Goal: Task Accomplishment & Management: Complete application form

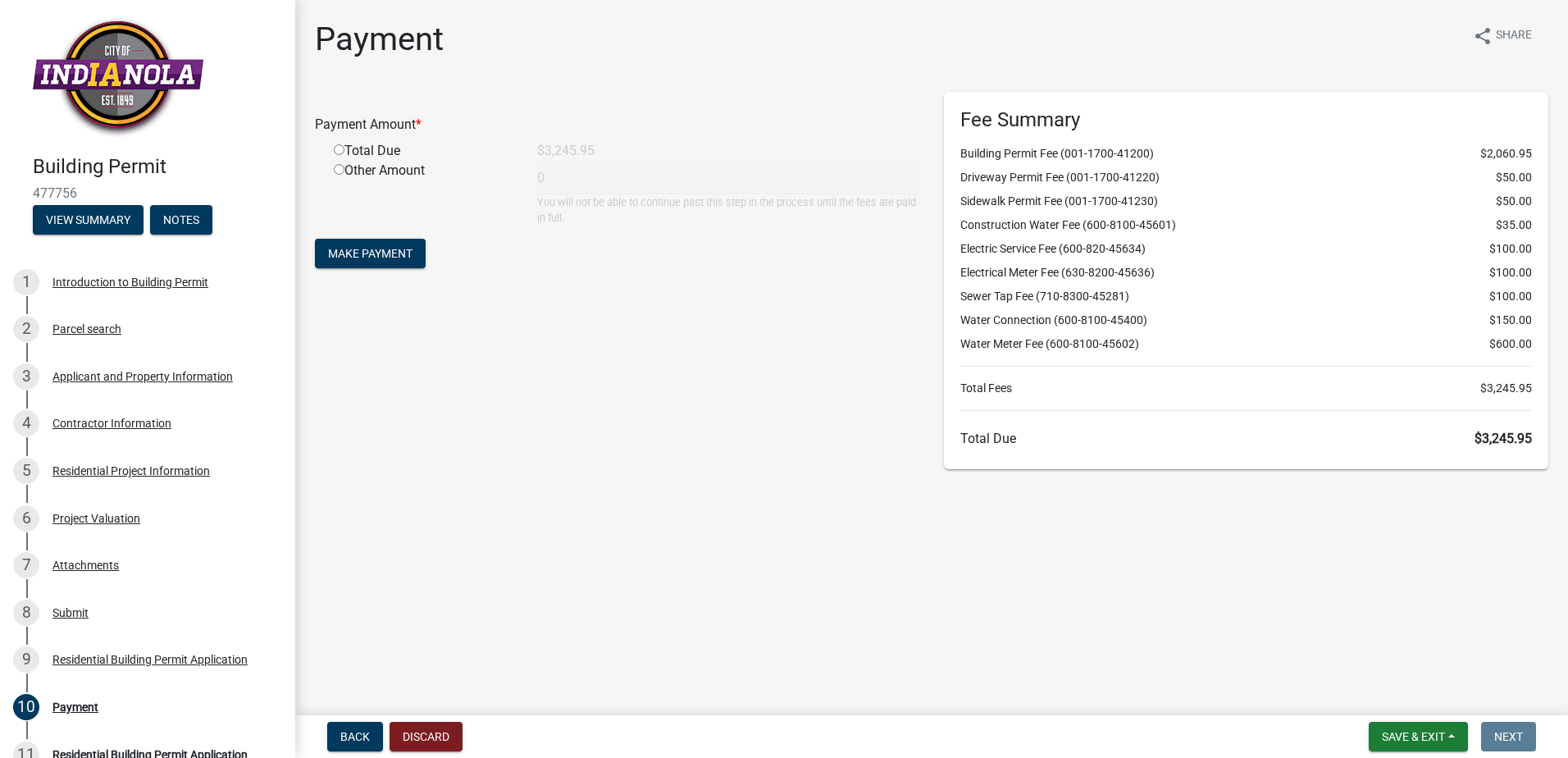
click at [337, 154] on input "radio" at bounding box center [338, 150] width 11 height 11
radio input "true"
type input "3245.95"
click at [347, 261] on button "Make Payment" at bounding box center [370, 254] width 111 height 30
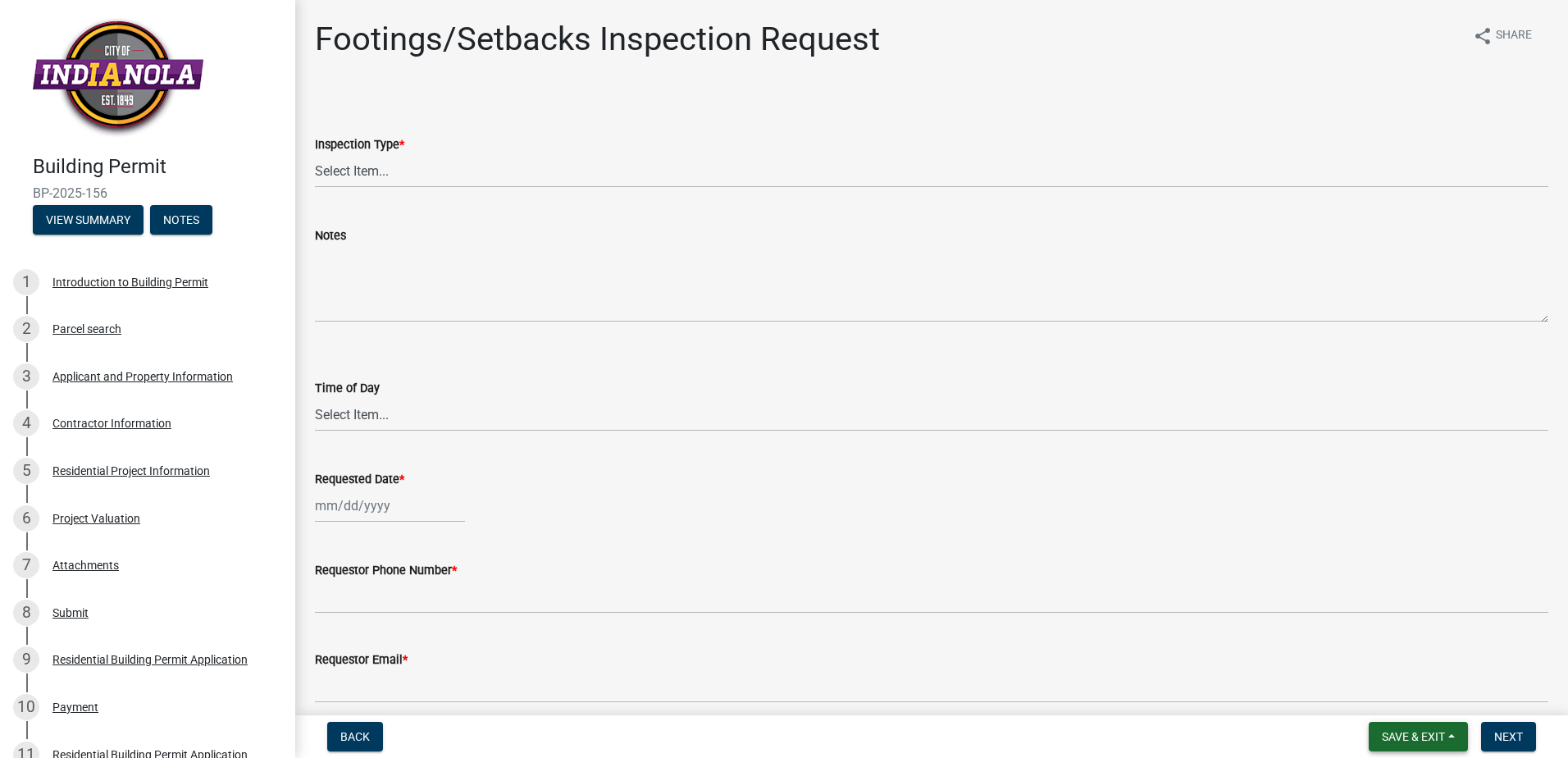
click at [1388, 740] on span "Save & Exit" at bounding box center [1413, 736] width 63 height 13
click at [1397, 692] on button "Save & Exit" at bounding box center [1402, 694] width 131 height 39
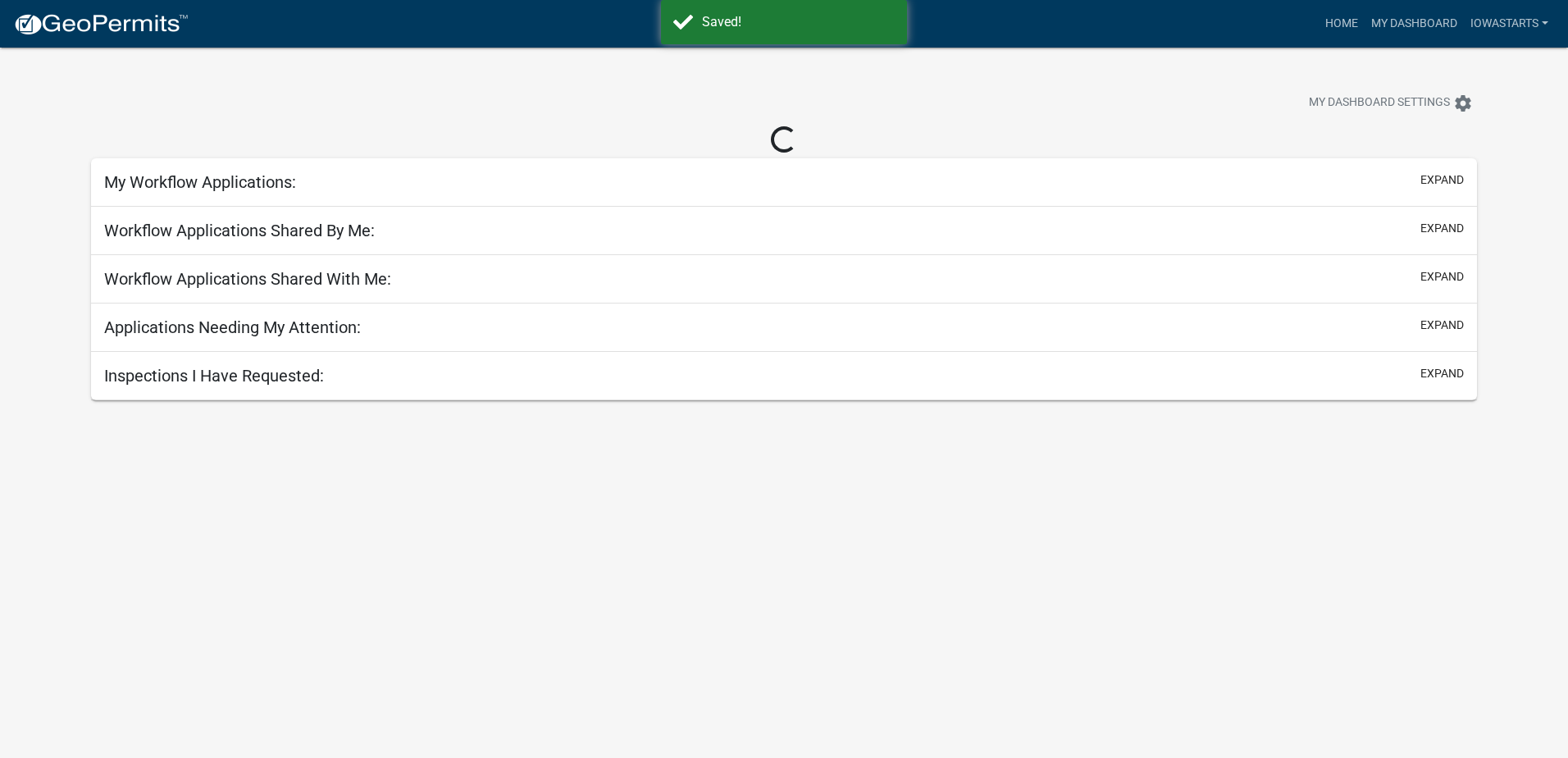
select select "3: 100"
